Goal: Task Accomplishment & Management: Manage account settings

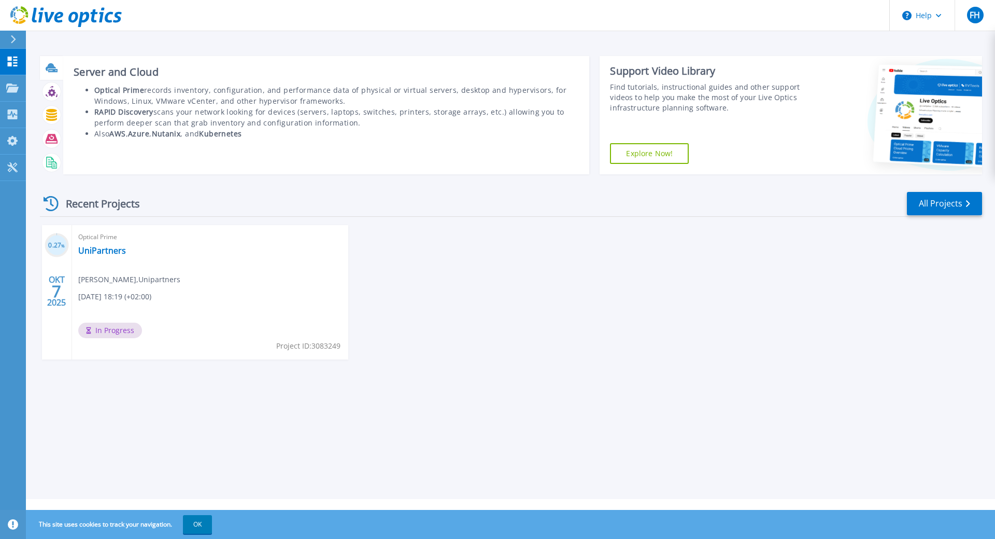
click at [50, 73] on icon at bounding box center [52, 68] width 12 height 12
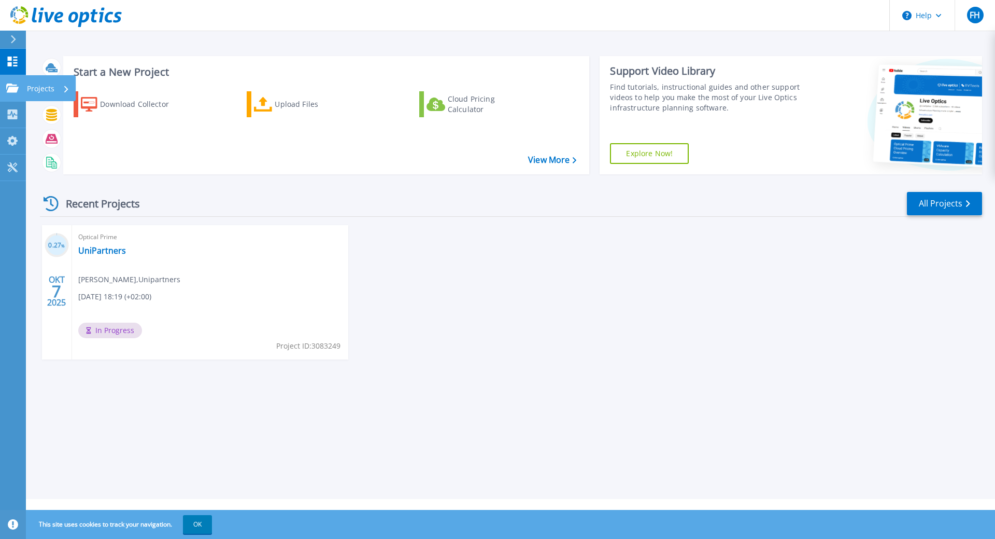
click at [12, 91] on icon at bounding box center [12, 87] width 12 height 9
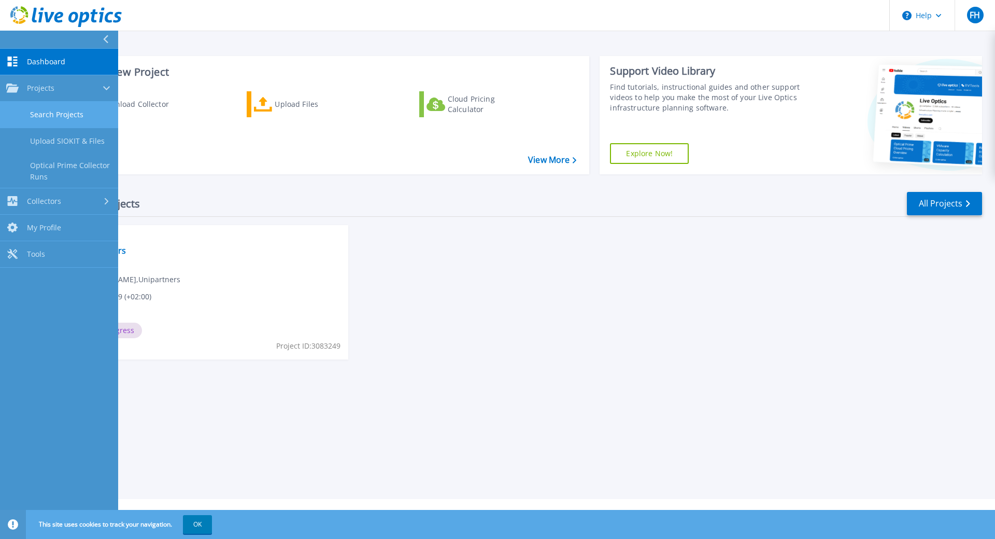
click at [58, 112] on link "Search Projects" at bounding box center [59, 115] width 118 height 26
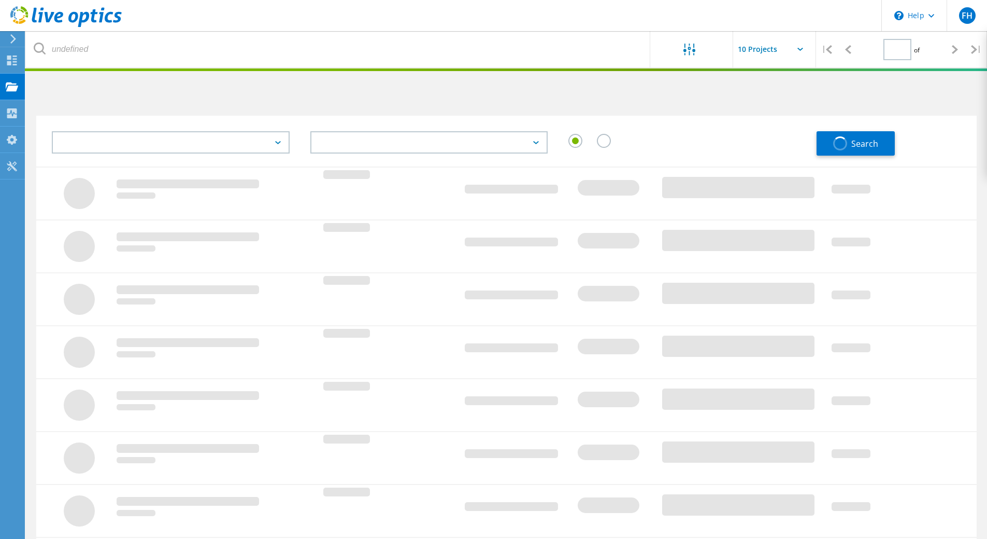
type input "1"
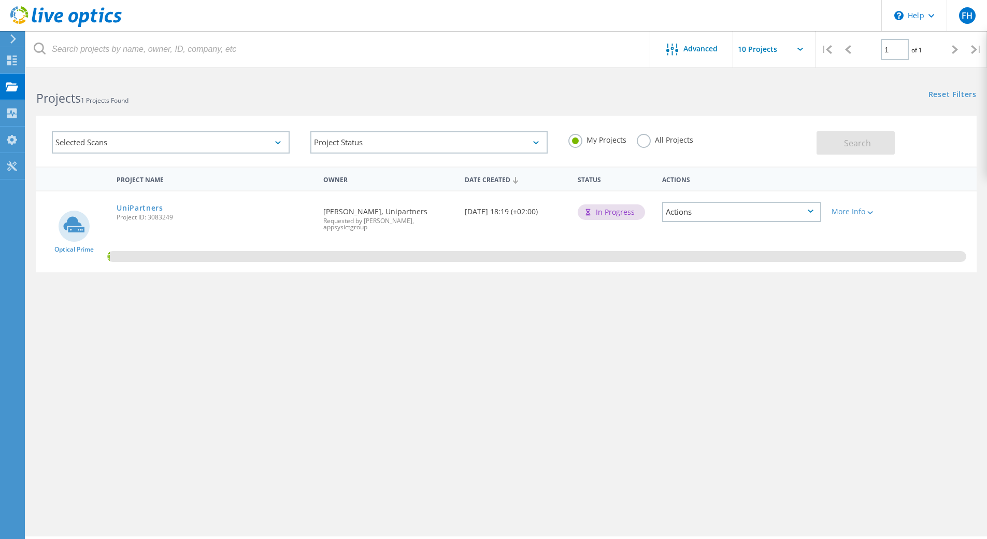
click at [810, 213] on div "Actions" at bounding box center [741, 212] width 159 height 20
click at [946, 218] on div "0.3%" at bounding box center [506, 231] width 941 height 81
click at [811, 209] on icon at bounding box center [811, 210] width 6 height 3
click at [698, 194] on div "View Project" at bounding box center [741, 196] width 157 height 16
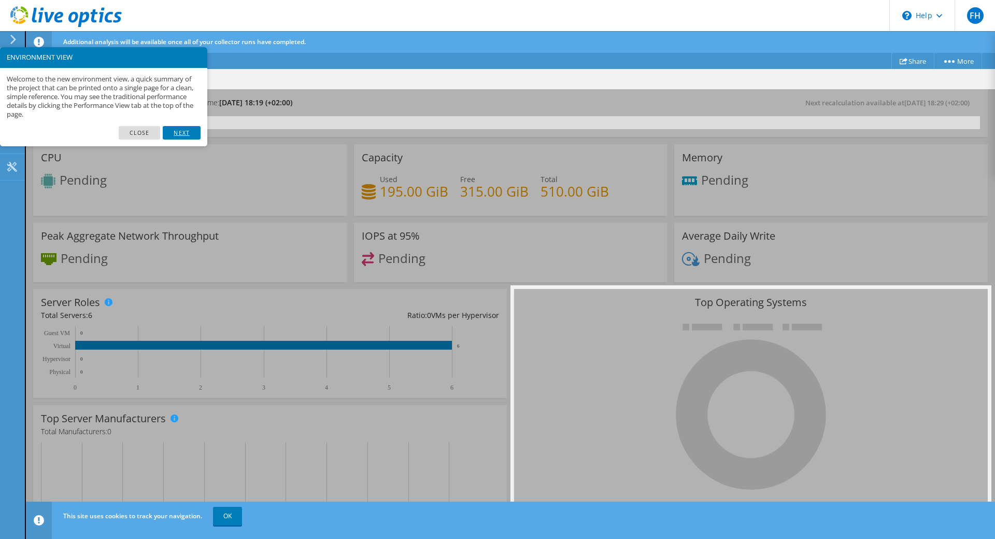
click at [183, 133] on link "Next" at bounding box center [181, 132] width 37 height 13
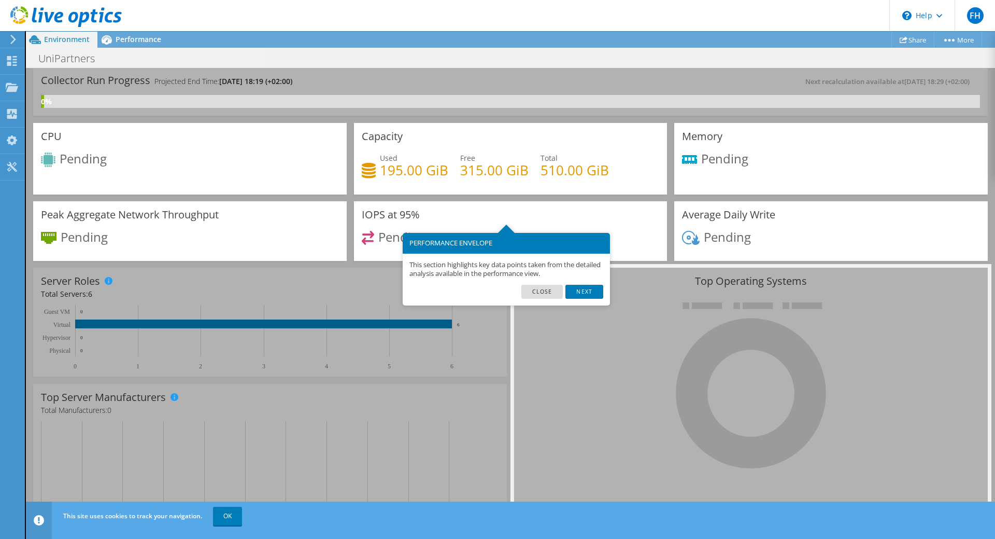
scroll to position [39, 0]
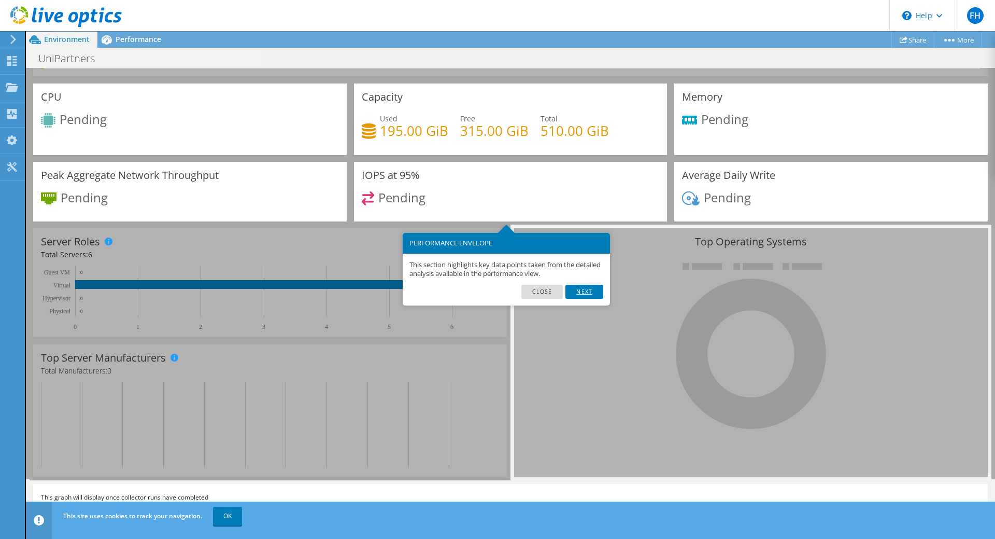
click at [590, 290] on link "Next" at bounding box center [583, 291] width 37 height 13
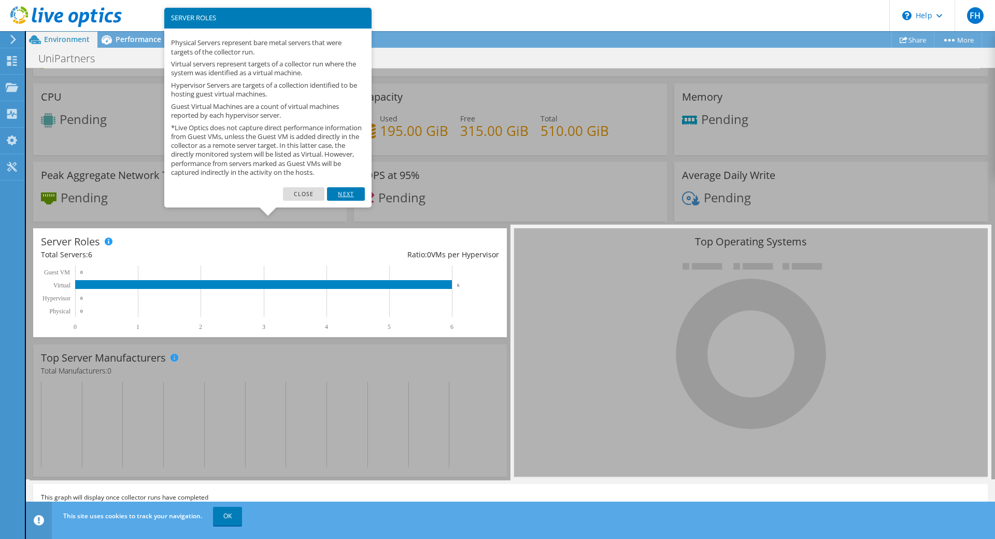
click at [345, 201] on link "Next" at bounding box center [345, 193] width 37 height 13
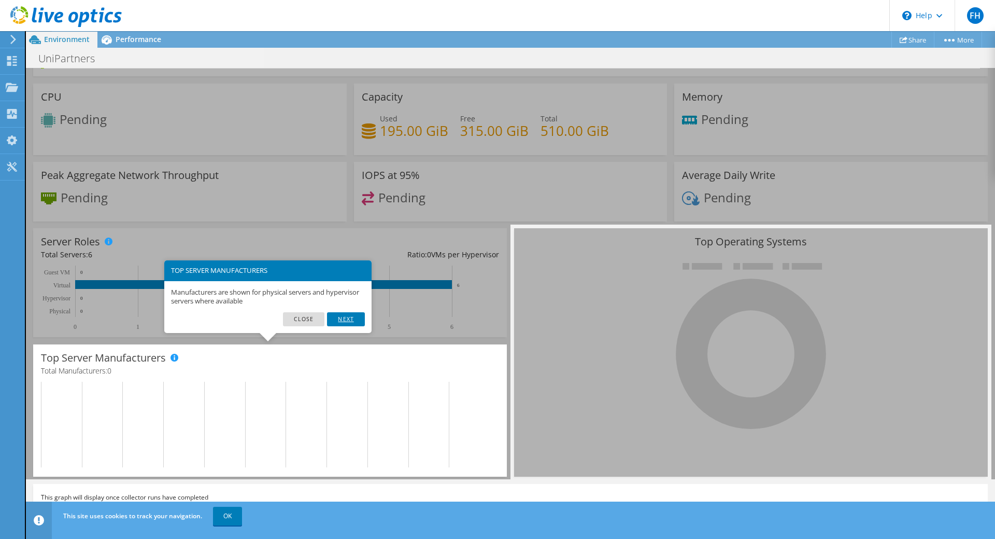
click at [354, 322] on link "Next" at bounding box center [345, 318] width 37 height 13
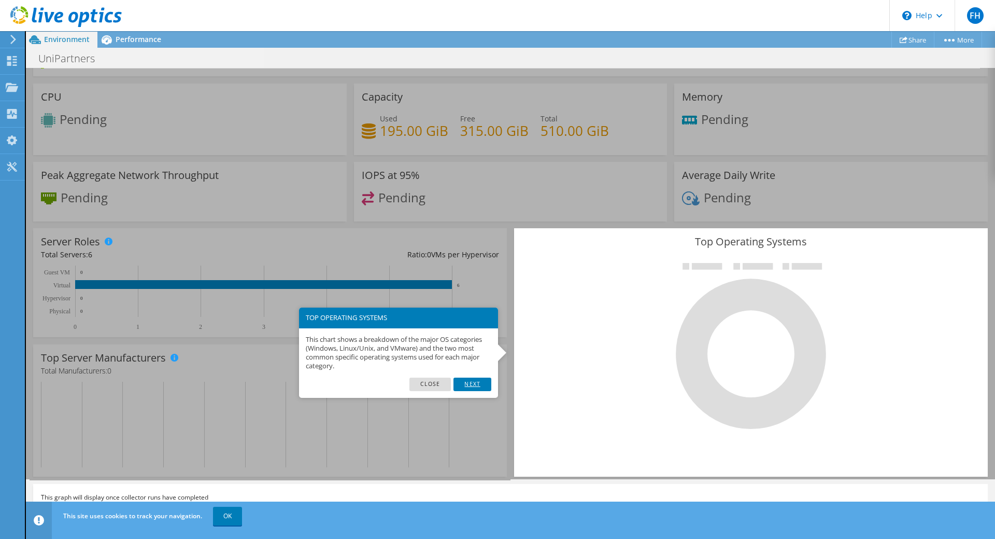
click at [477, 385] on link "Next" at bounding box center [472, 383] width 37 height 13
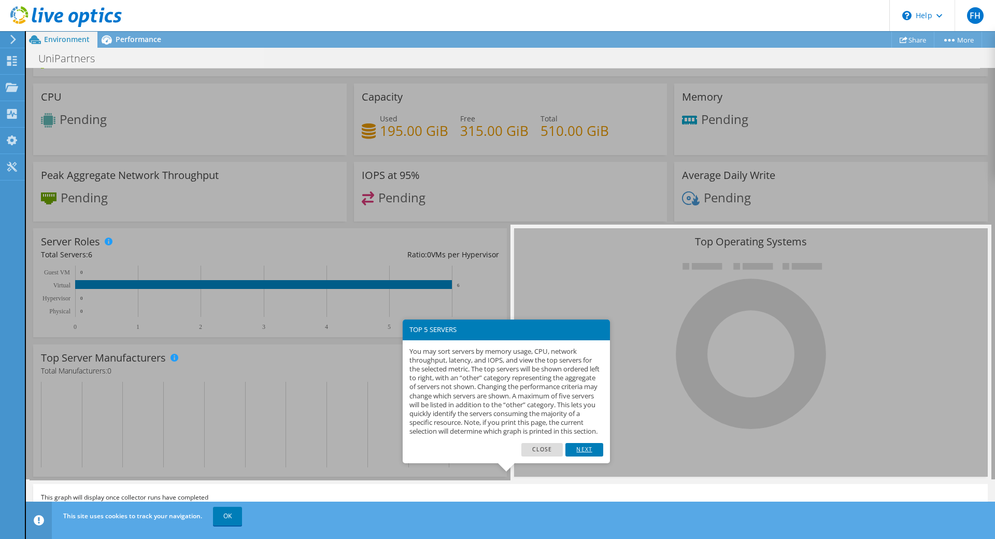
click at [582, 456] on link "Next" at bounding box center [583, 449] width 37 height 13
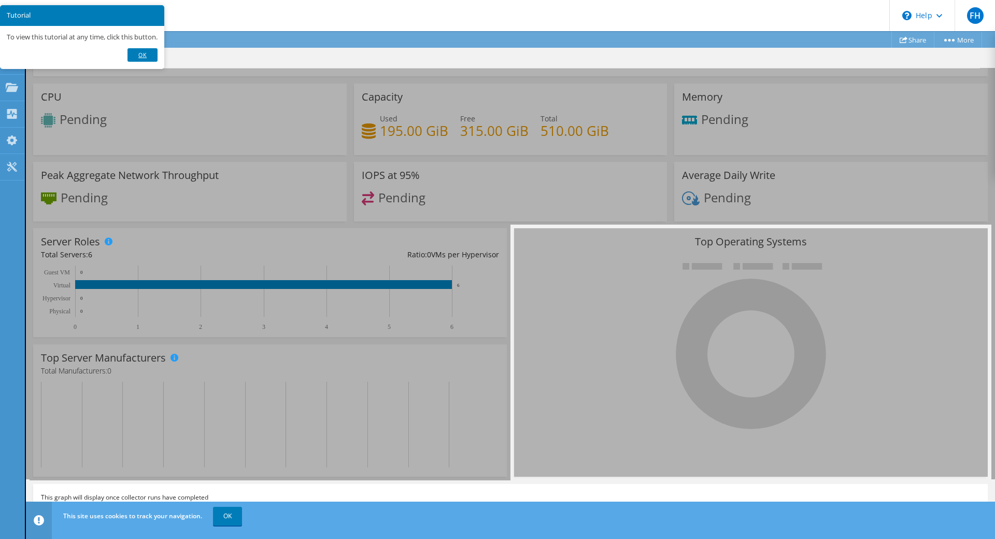
click at [141, 52] on link "Ok" at bounding box center [142, 54] width 30 height 13
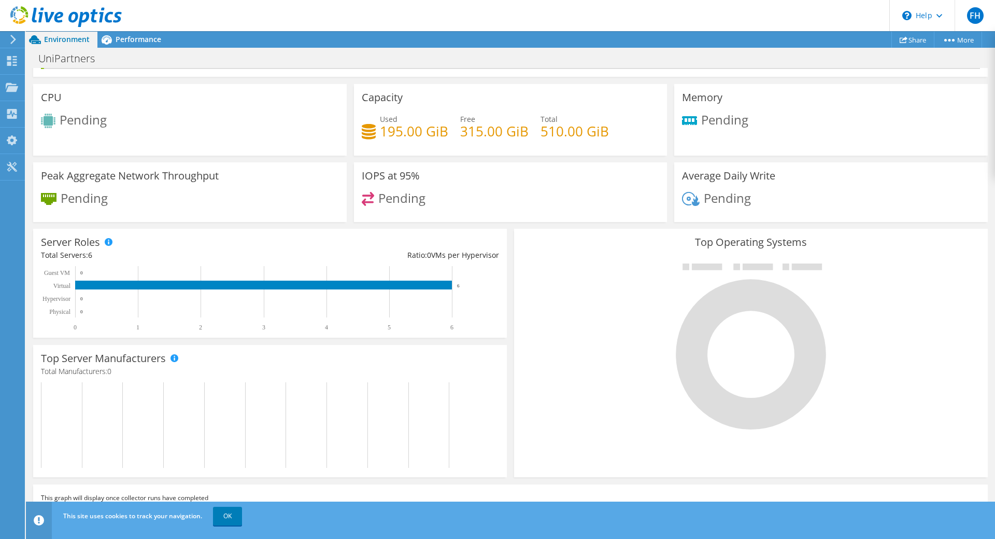
scroll to position [0, 0]
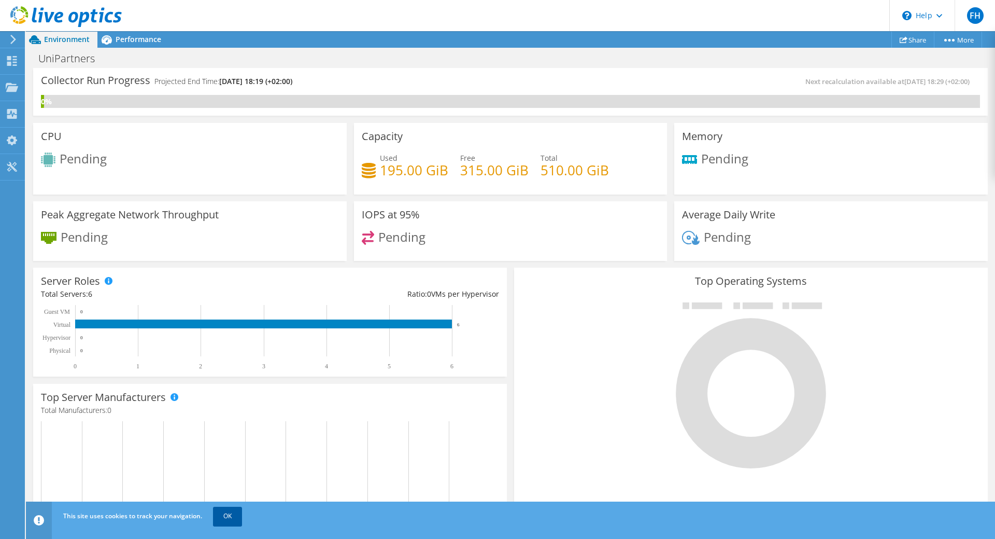
click at [228, 517] on link "OK" at bounding box center [227, 515] width 29 height 19
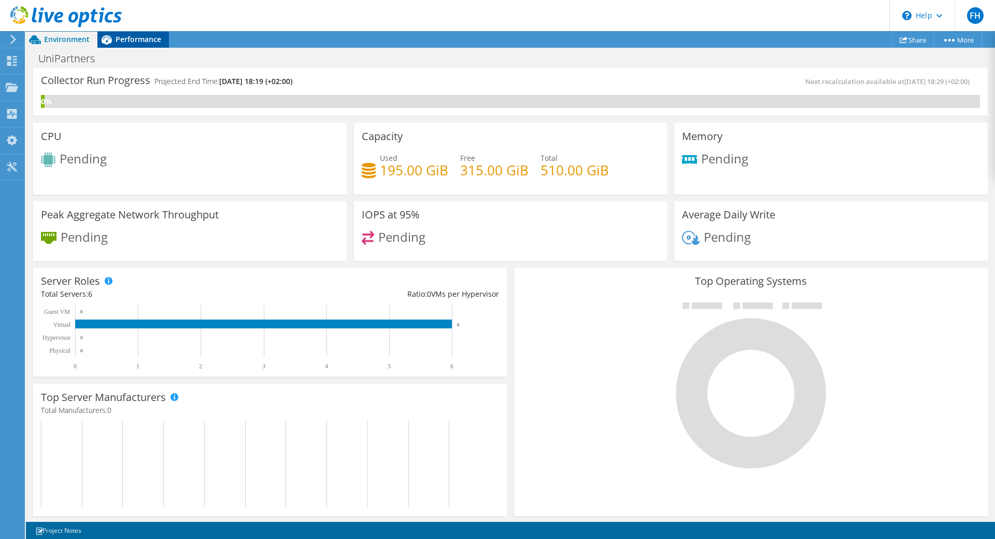
click at [136, 39] on span "Performance" at bounding box center [139, 39] width 46 height 10
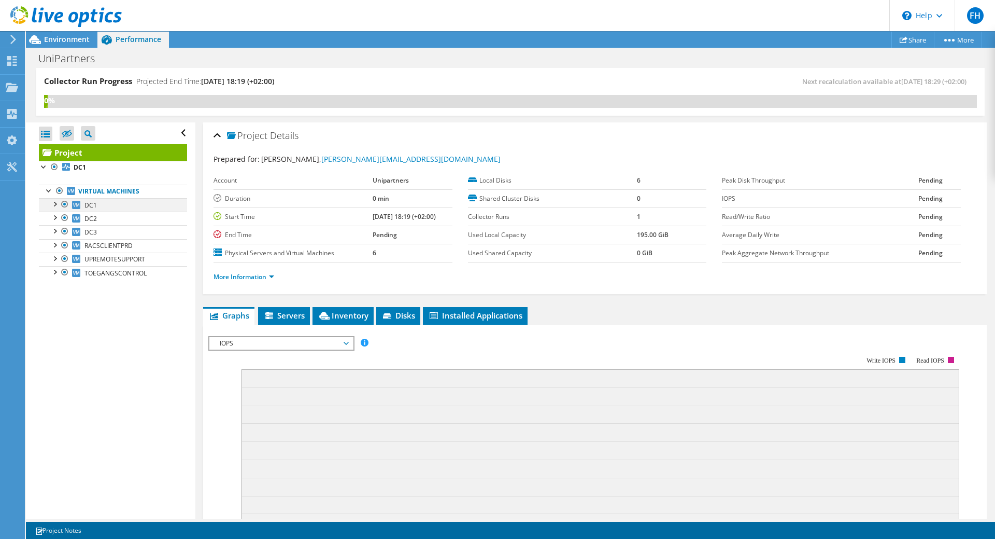
click at [55, 203] on div at bounding box center [54, 203] width 10 height 10
click at [60, 230] on div at bounding box center [59, 230] width 10 height 10
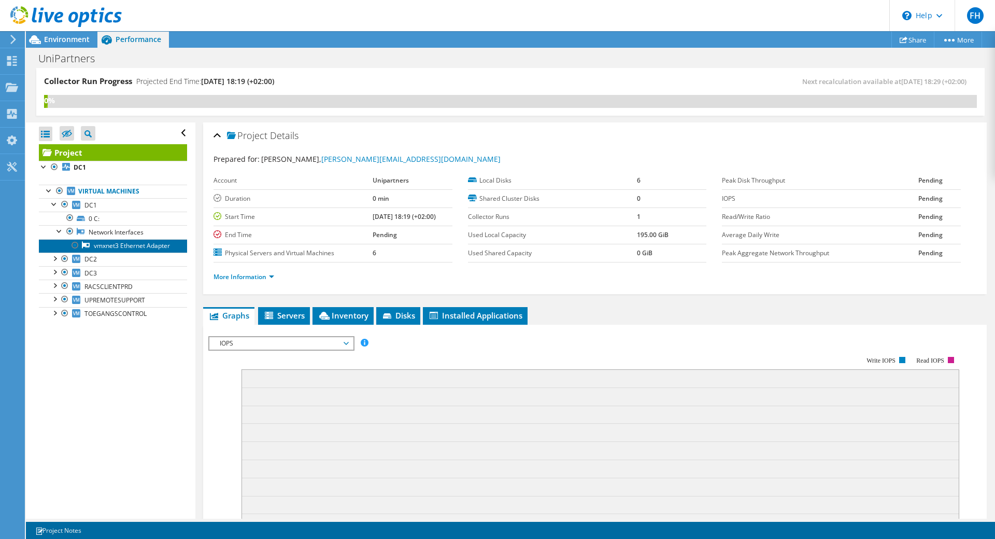
click at [114, 249] on link "vmxnet3 Ethernet Adapter" at bounding box center [113, 245] width 148 height 13
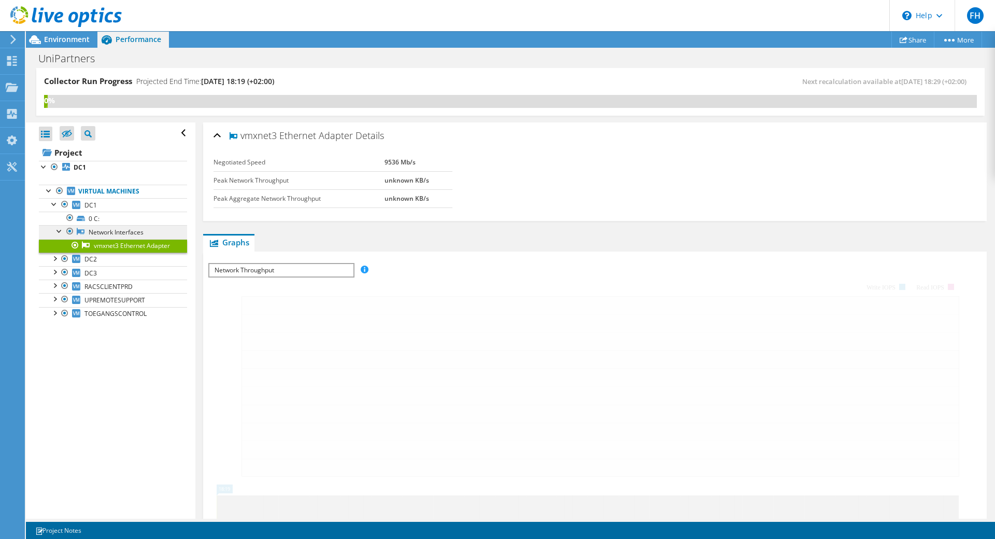
click at [119, 231] on link "Network Interfaces" at bounding box center [113, 231] width 148 height 13
drag, startPoint x: 106, startPoint y: 229, endPoint x: 101, endPoint y: 227, distance: 5.9
click at [106, 229] on link "Network Interfaces" at bounding box center [113, 231] width 148 height 13
click at [58, 231] on div at bounding box center [59, 230] width 10 height 10
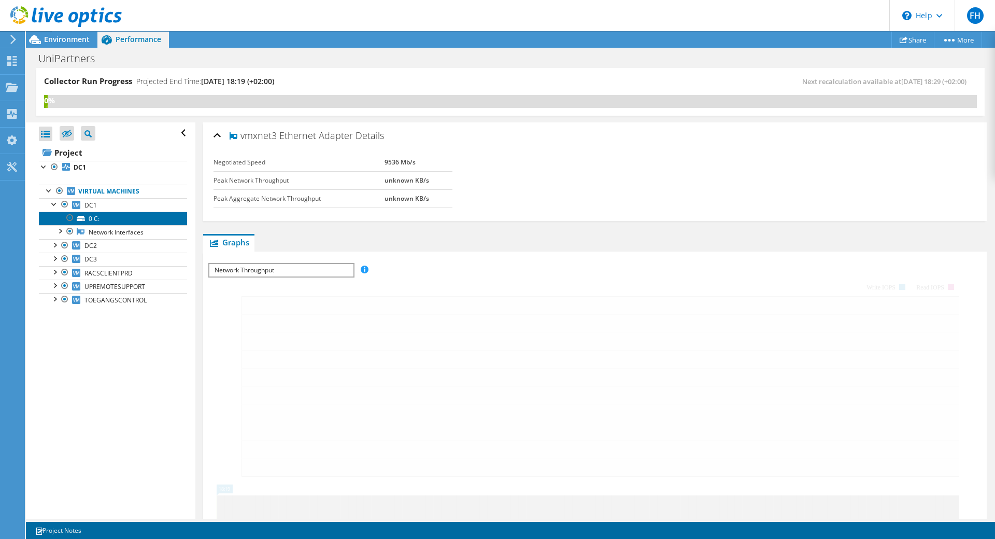
click at [100, 217] on link "0 C:" at bounding box center [113, 217] width 148 height 13
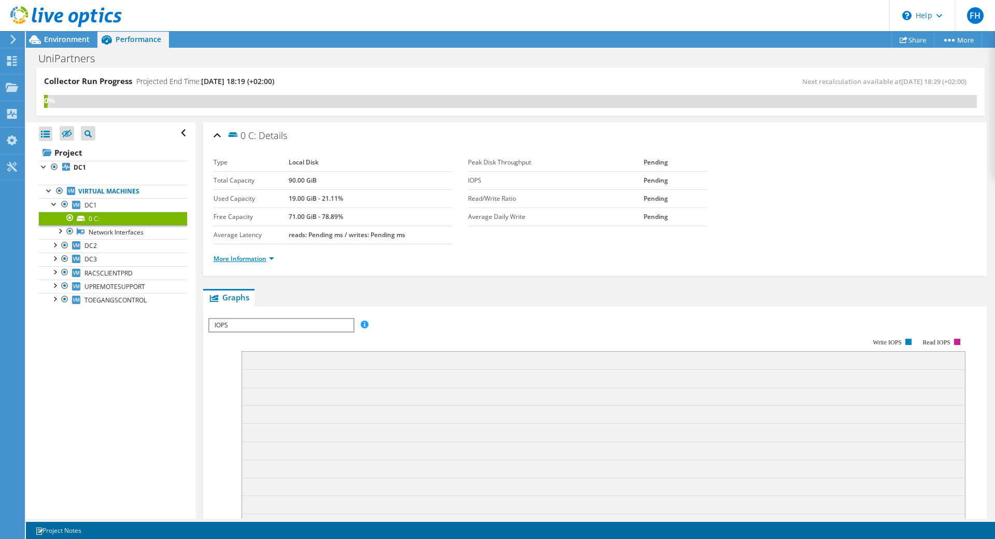
click at [270, 259] on link "More Information" at bounding box center [244, 258] width 61 height 9
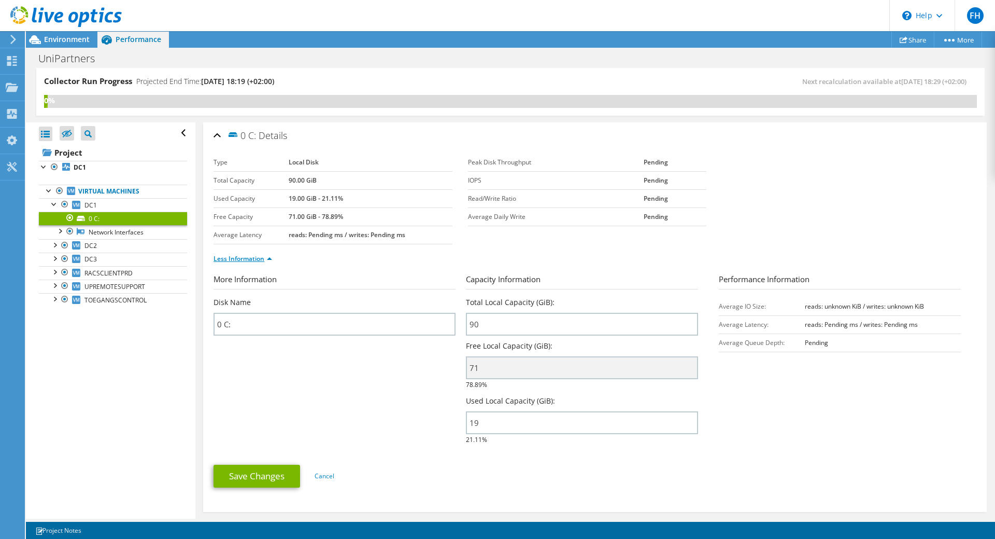
click at [269, 260] on link "Less Information" at bounding box center [243, 258] width 59 height 9
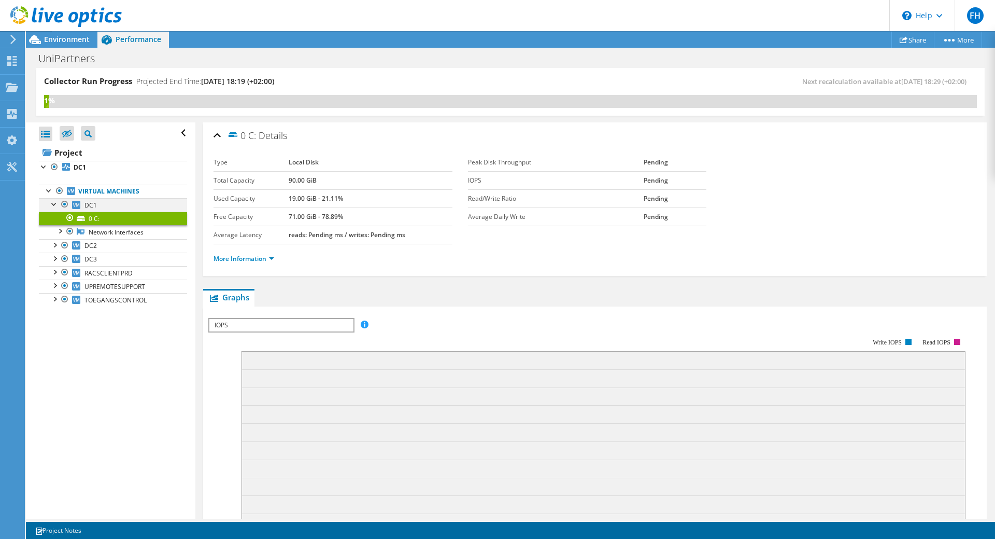
click at [53, 204] on div at bounding box center [54, 203] width 10 height 10
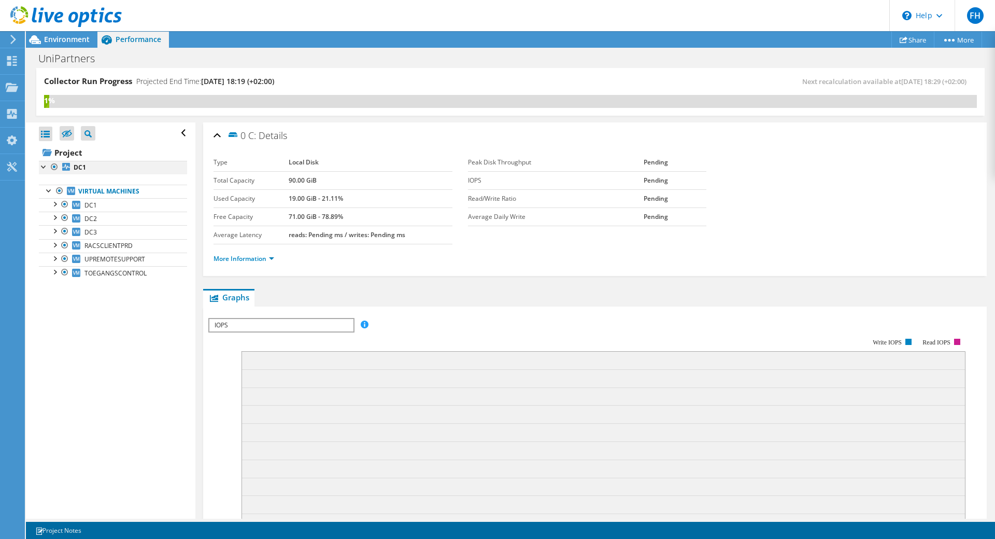
click at [42, 166] on div at bounding box center [44, 166] width 10 height 10
click at [45, 166] on div at bounding box center [44, 166] width 10 height 10
click at [53, 203] on div at bounding box center [54, 203] width 10 height 10
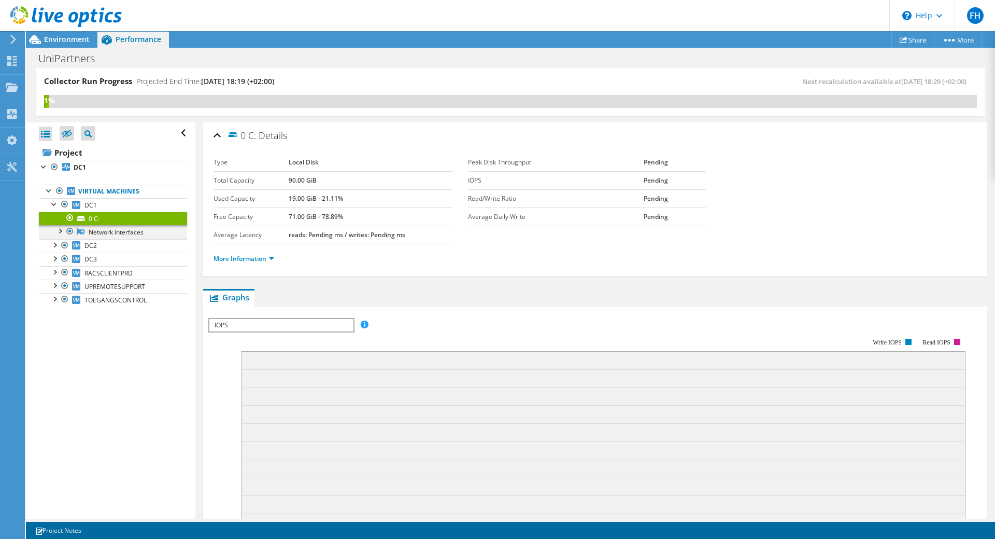
click at [59, 230] on div at bounding box center [59, 230] width 10 height 10
click at [53, 201] on div at bounding box center [54, 203] width 10 height 10
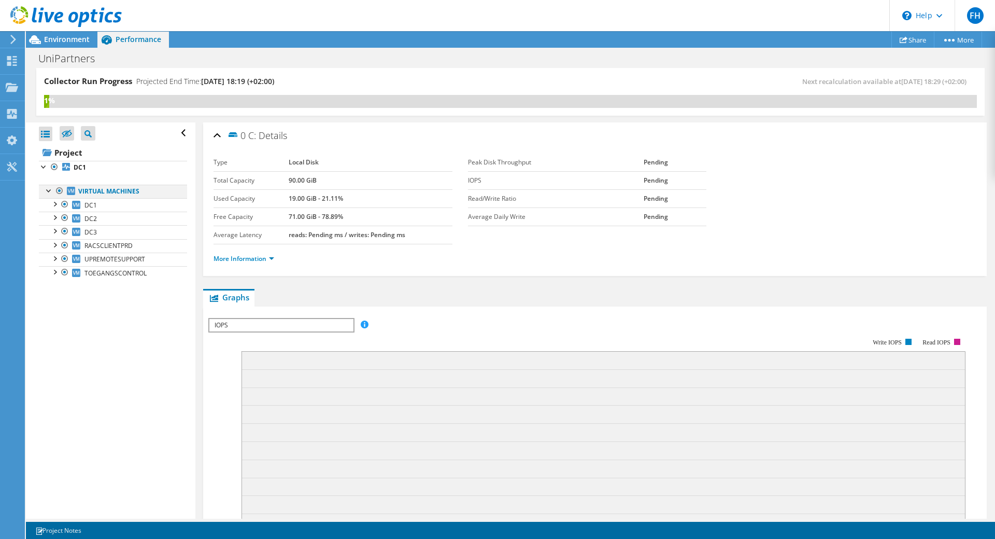
click at [46, 191] on div at bounding box center [49, 190] width 10 height 10
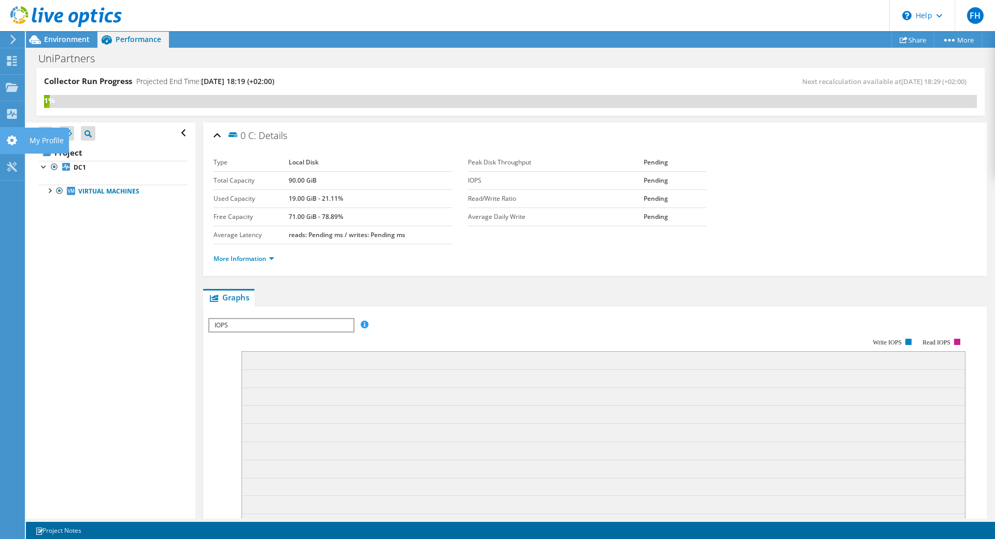
click at [11, 141] on icon at bounding box center [12, 140] width 12 height 10
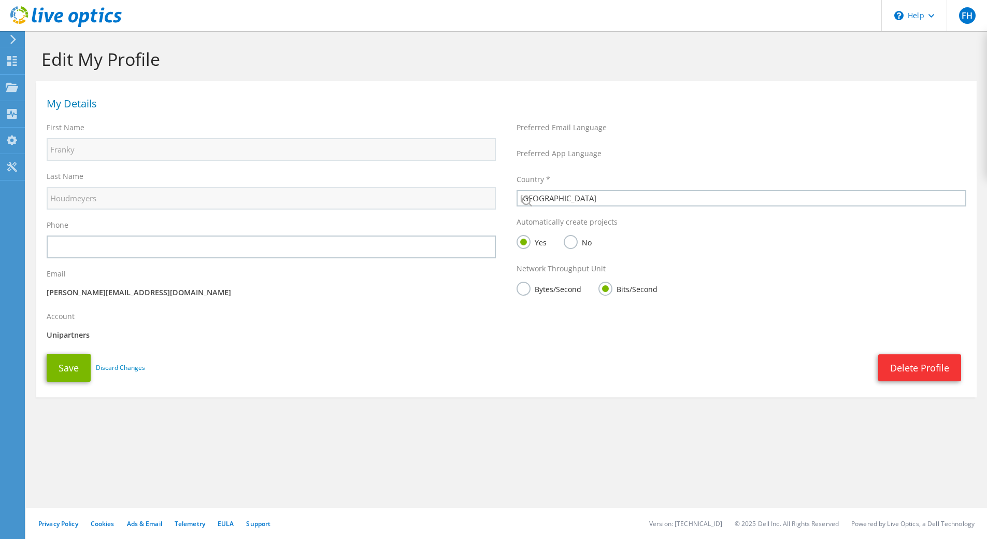
select select "19"
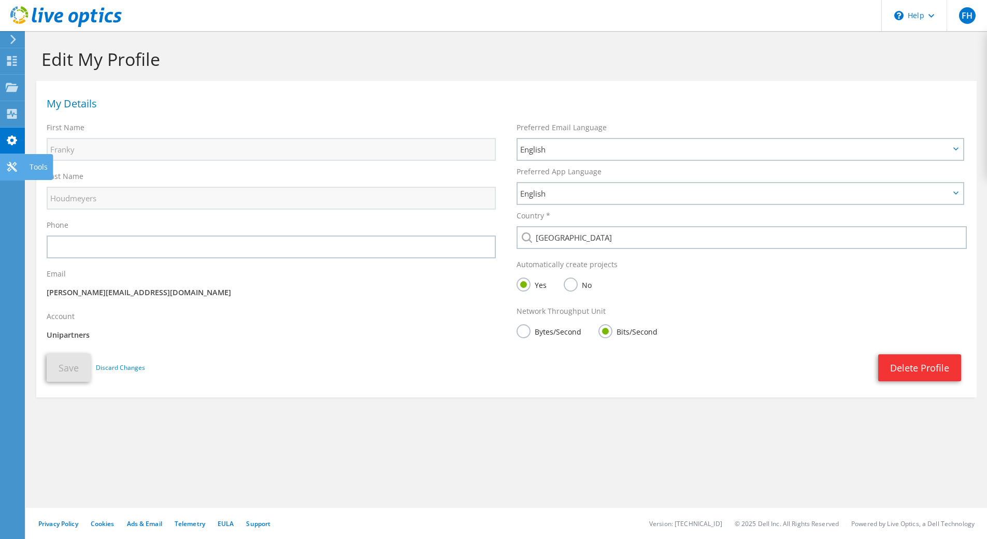
click at [14, 164] on use at bounding box center [12, 167] width 10 height 10
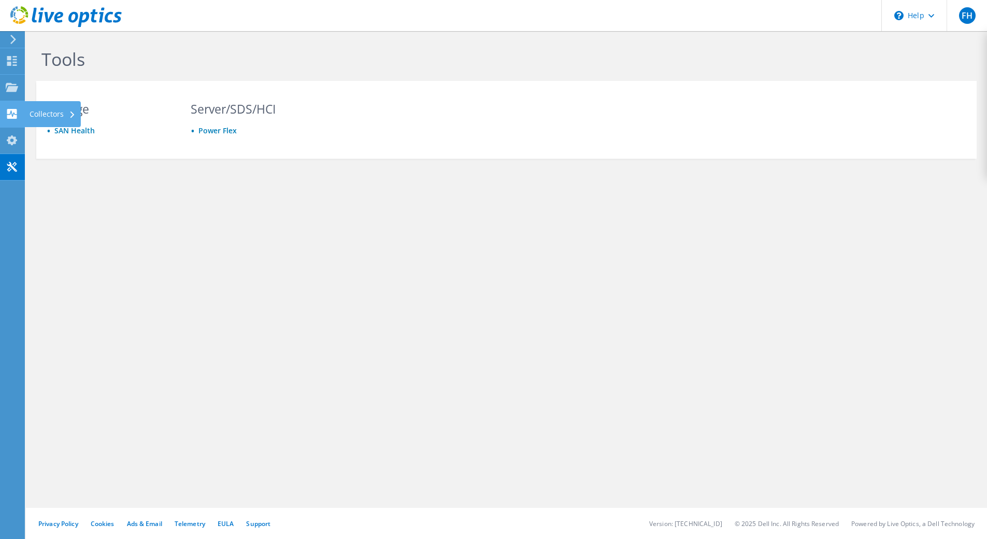
click at [10, 111] on use at bounding box center [12, 114] width 10 height 10
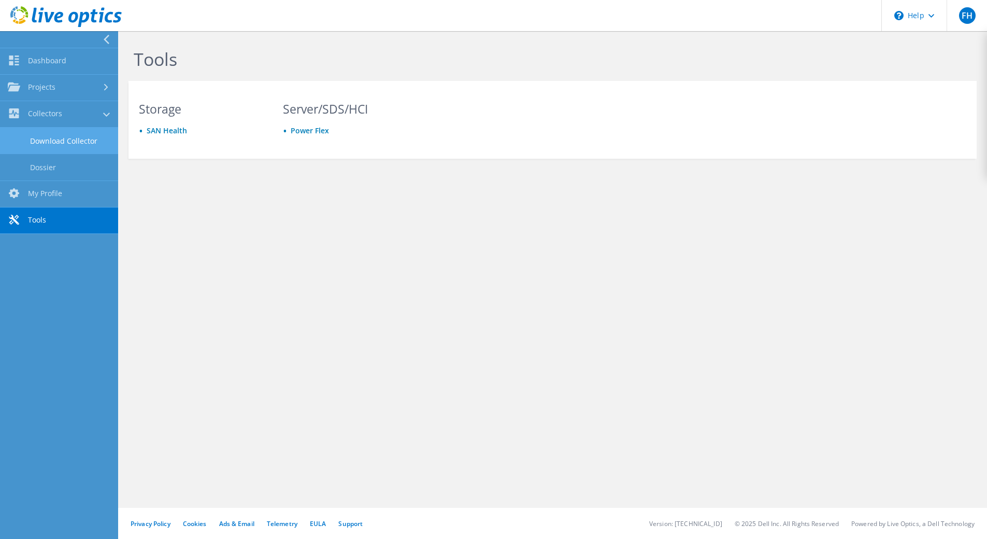
click at [63, 141] on link "Download Collector" at bounding box center [59, 140] width 118 height 26
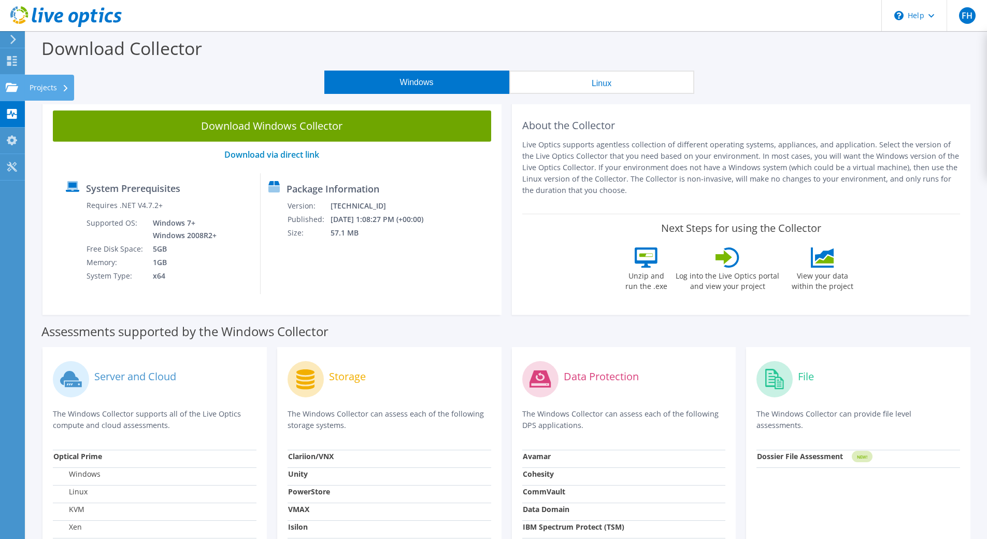
click at [12, 89] on use at bounding box center [12, 86] width 12 height 9
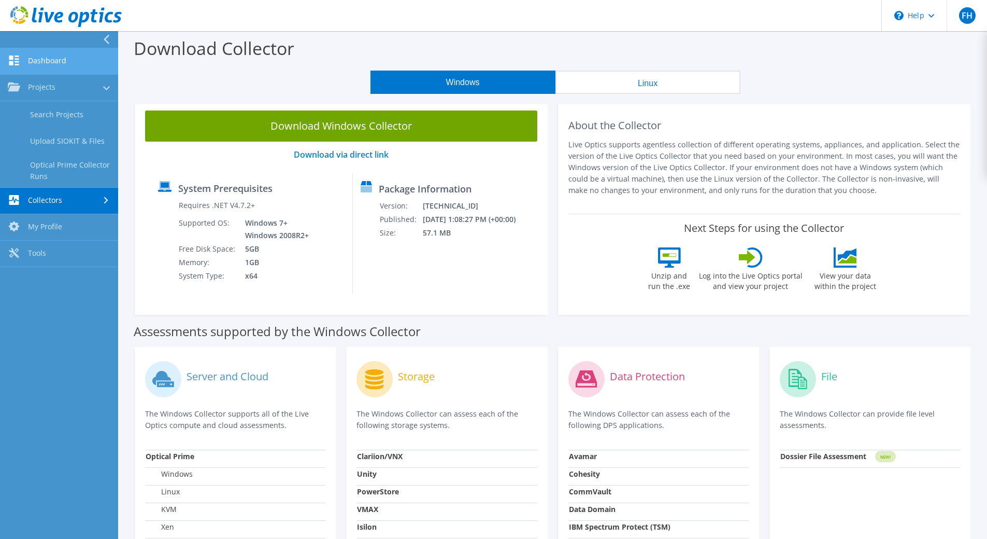
click at [60, 61] on link "Dashboard" at bounding box center [59, 61] width 118 height 26
